Goal: Check status: Check status

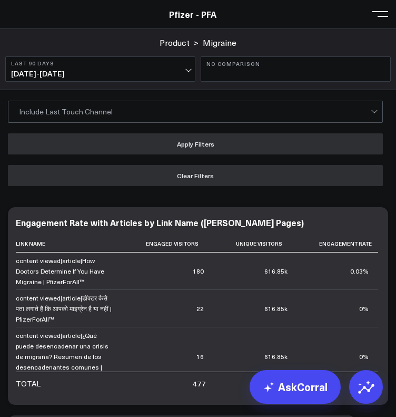
click at [145, 70] on span "[DATE] - [DATE]" at bounding box center [100, 74] width 179 height 8
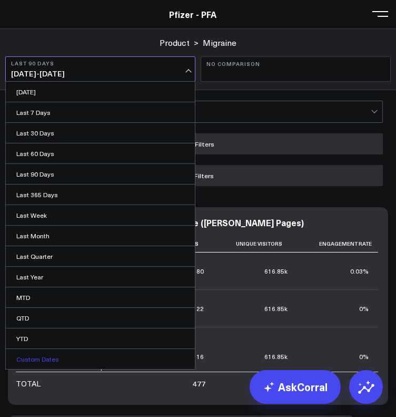
click at [29, 362] on link "Custom Dates" at bounding box center [100, 359] width 189 height 20
select select "8"
select select "2025"
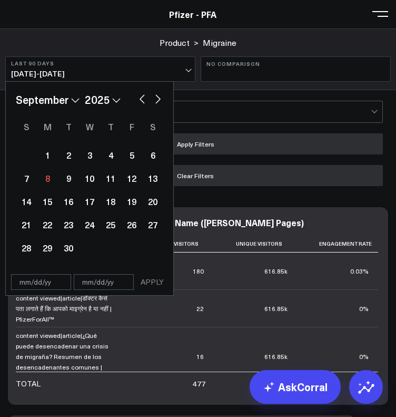
click at [143, 97] on button "button" at bounding box center [142, 98] width 11 height 13
select select "7"
select select "2025"
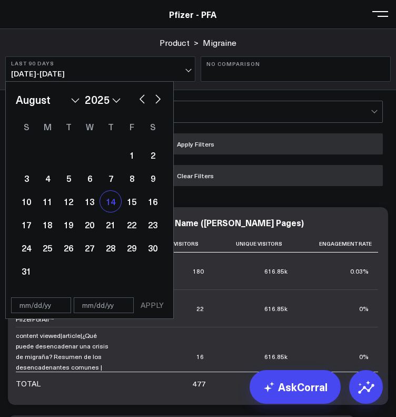
click at [105, 202] on div "14" at bounding box center [110, 201] width 21 height 21
type input "[DATE]"
select select "7"
select select "2025"
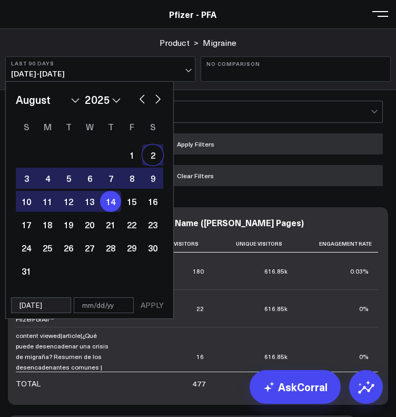
click at [160, 98] on button "button" at bounding box center [158, 98] width 11 height 13
select select "8"
select select "2025"
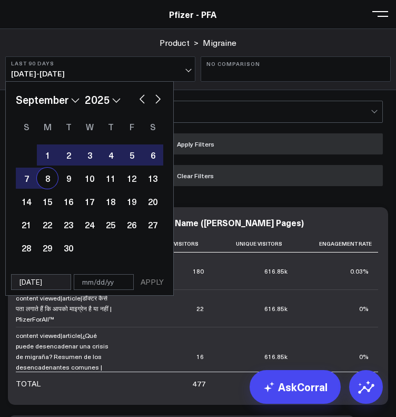
click at [47, 180] on div "8" at bounding box center [47, 178] width 21 height 21
type input "[DATE]"
select select "8"
select select "2025"
click at [155, 282] on button "APPLY" at bounding box center [152, 282] width 32 height 16
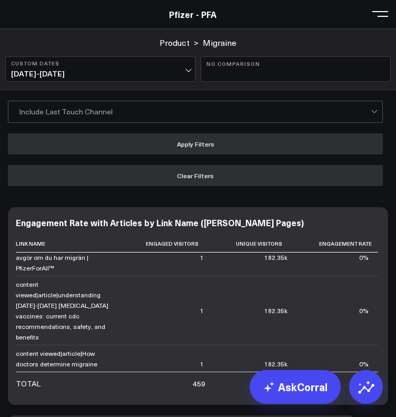
click at [382, 17] on button at bounding box center [380, 13] width 16 height 16
